Goal: Task Accomplishment & Management: Use online tool/utility

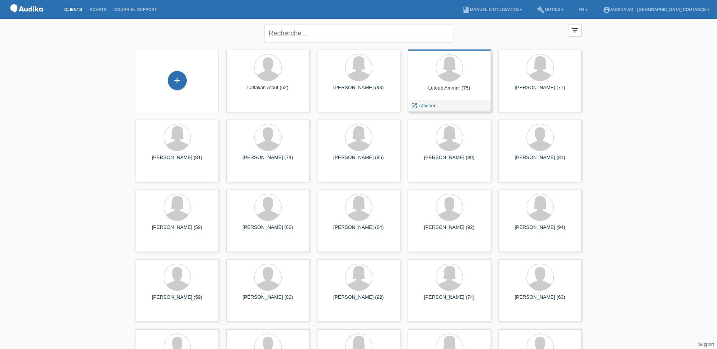
click at [436, 84] on div "Leteab Ammar (75) launch Afficher" at bounding box center [449, 81] width 83 height 62
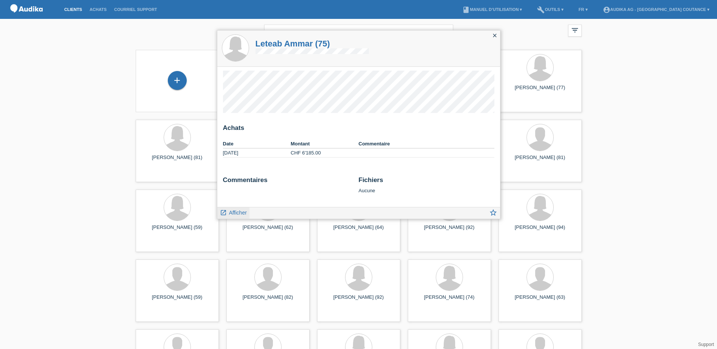
click at [238, 211] on span "Afficher" at bounding box center [238, 213] width 18 height 6
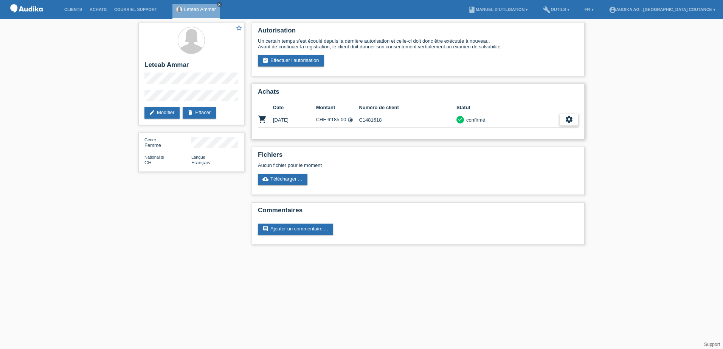
click at [569, 120] on icon "settings" at bounding box center [569, 119] width 8 height 8
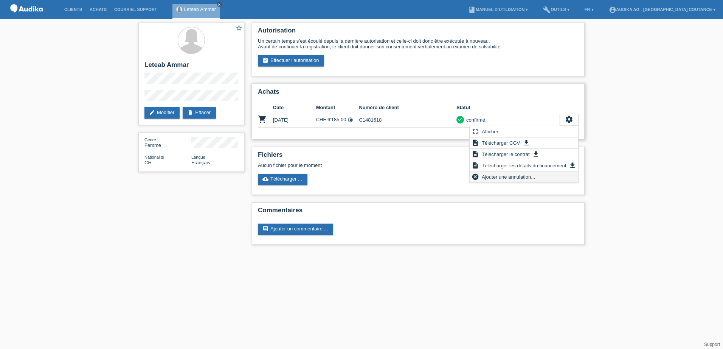
click at [491, 177] on span "Ajouter une annulation..." at bounding box center [509, 176] width 56 height 9
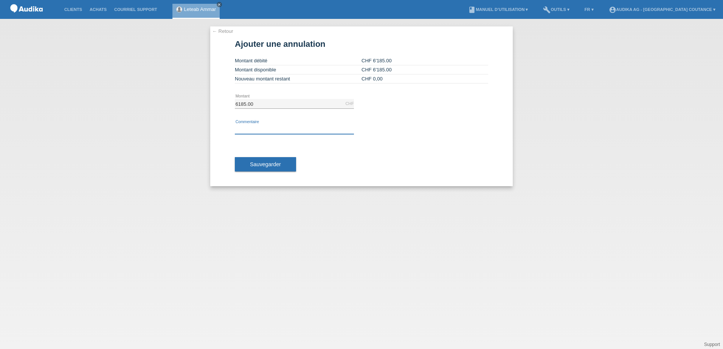
click at [265, 129] on input "text" at bounding box center [294, 129] width 119 height 9
type input "annuler crédit"
click at [259, 167] on span "Sauvegarder" at bounding box center [265, 164] width 31 height 6
